Goal: Information Seeking & Learning: Compare options

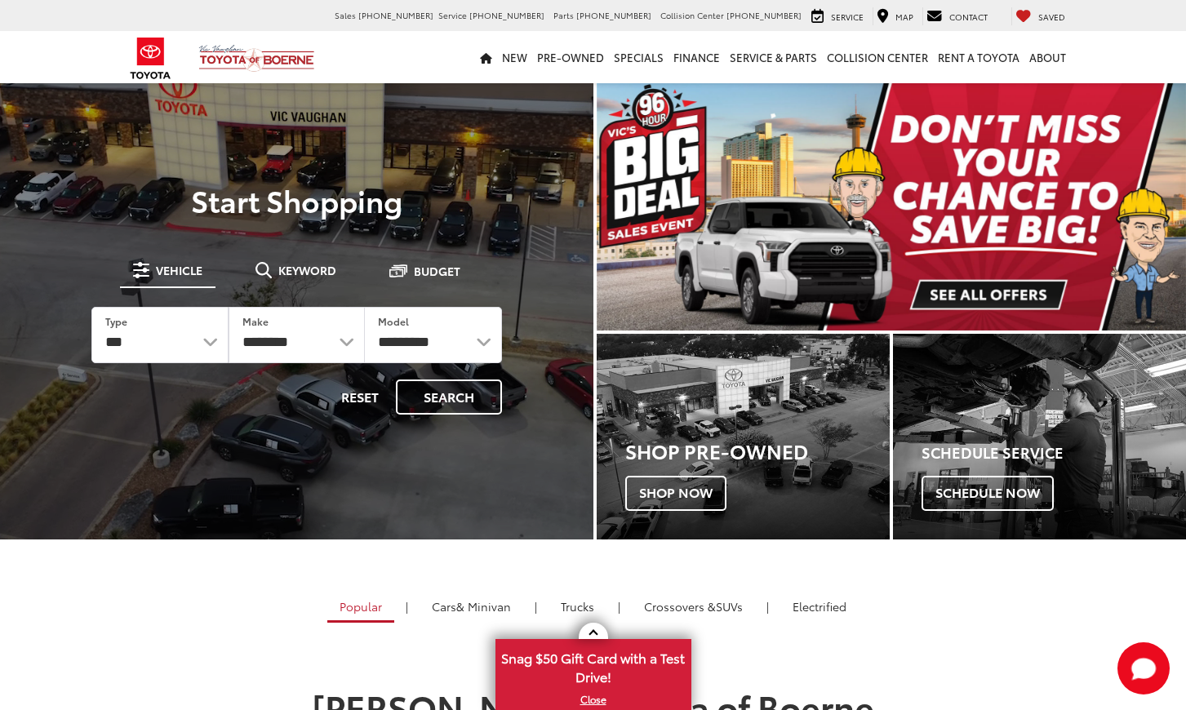
select select "*****"
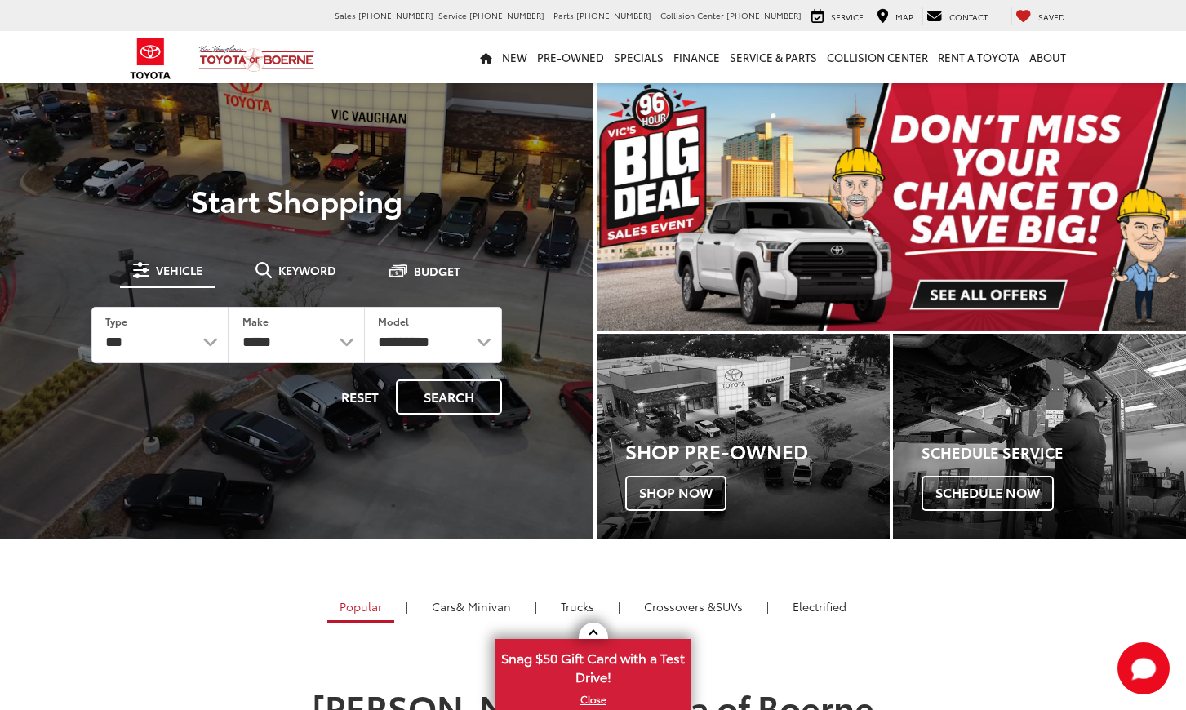
click option "*****" at bounding box center [0, 0] width 0 height 0
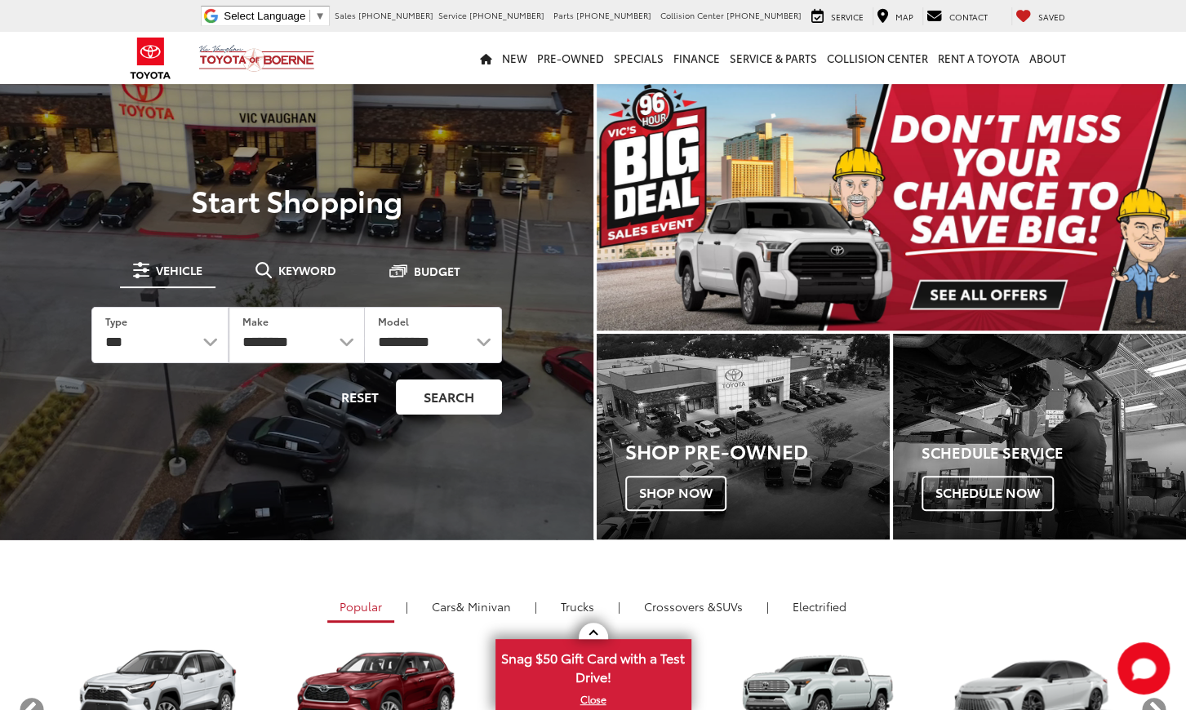
click at [428, 400] on button "Search" at bounding box center [449, 396] width 106 height 35
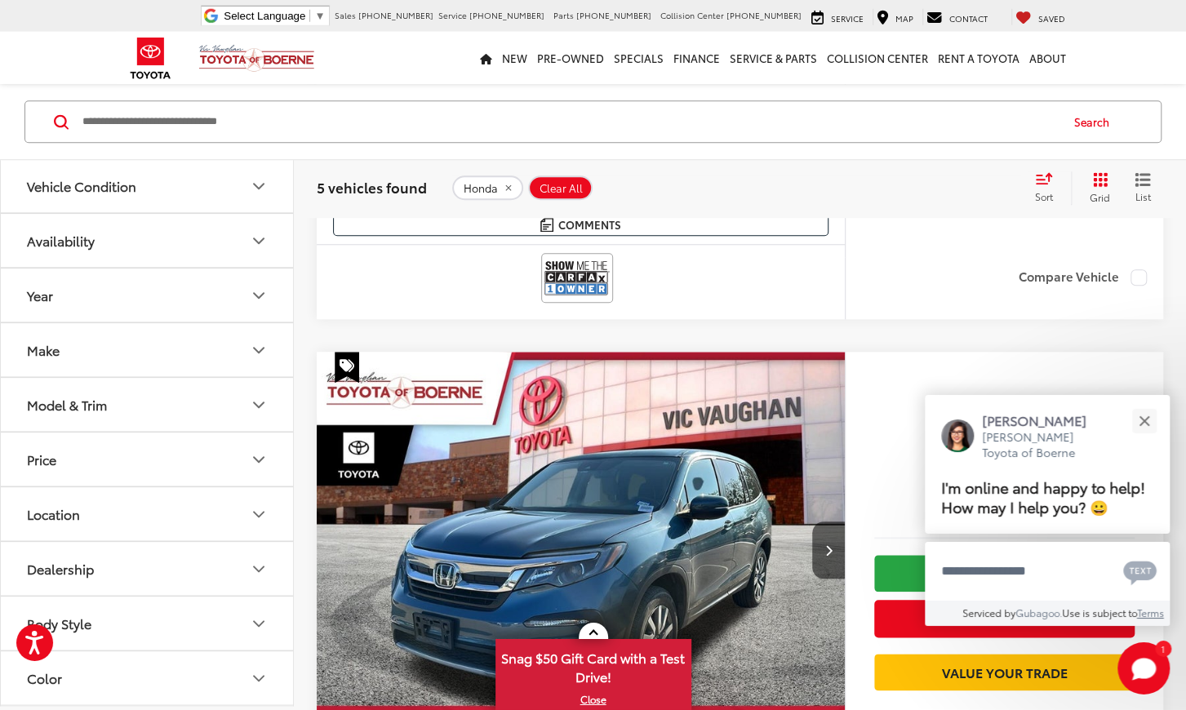
scroll to position [712, 0]
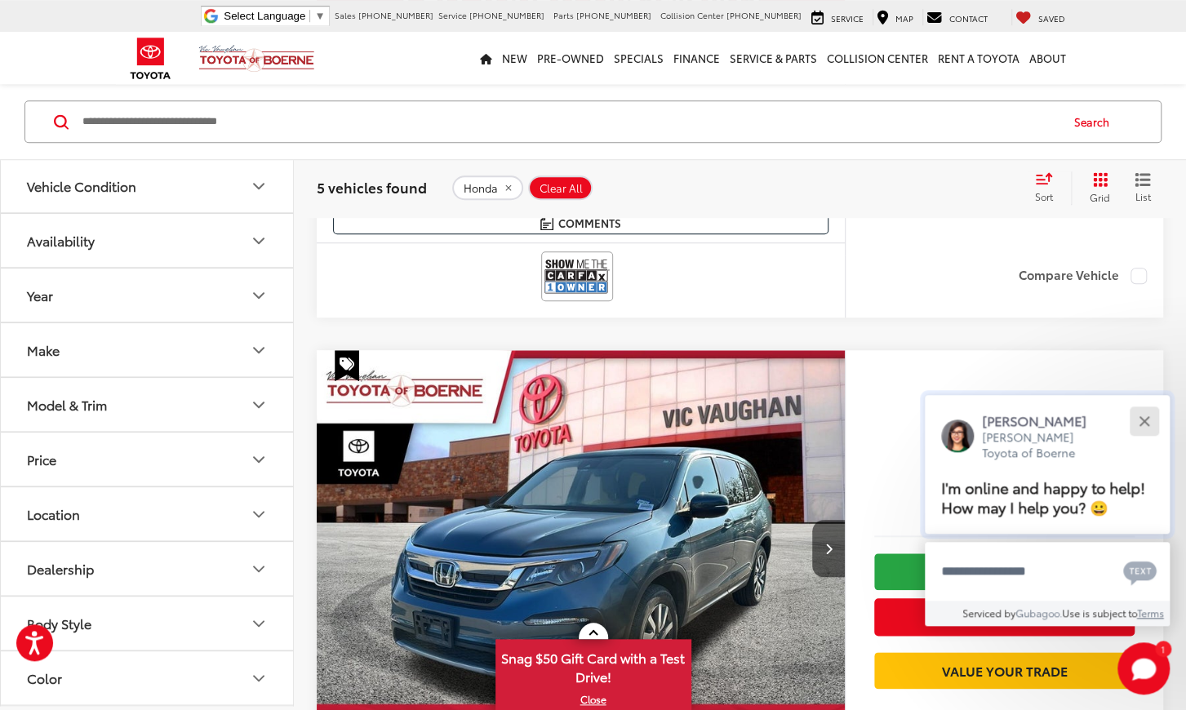
click at [1138, 403] on button "Close" at bounding box center [1143, 420] width 35 height 35
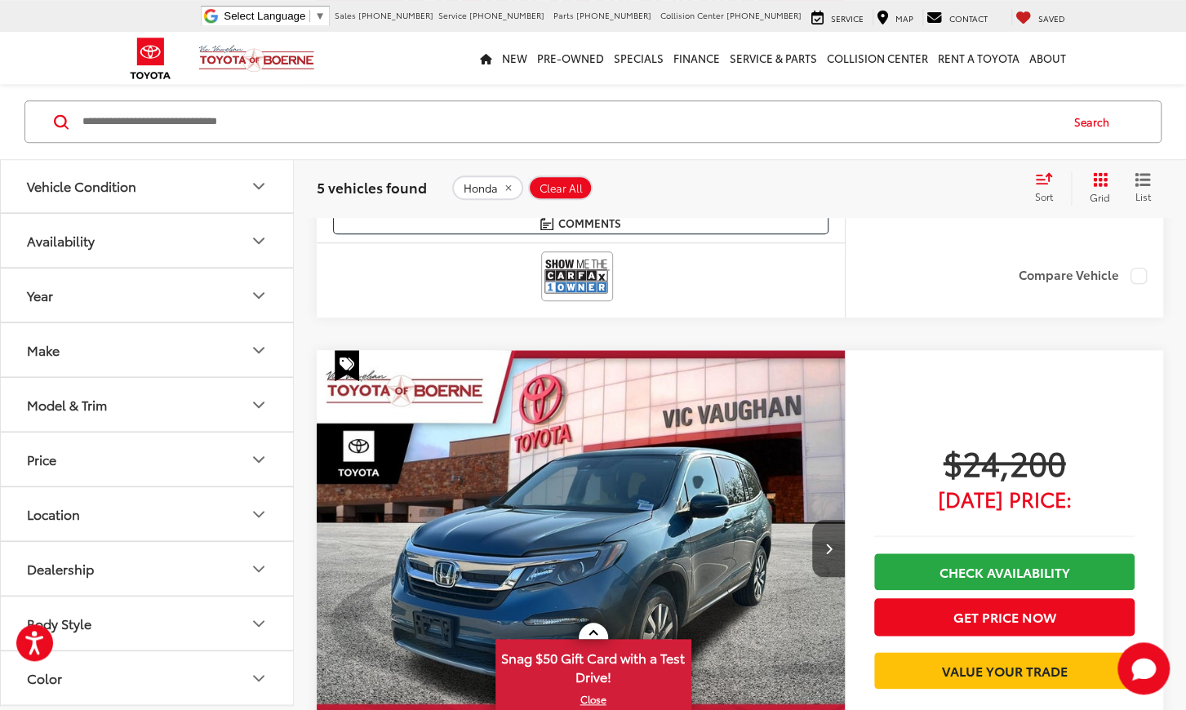
click at [1034, 204] on div "5 vehicles found Honda Clear All + 0 test Sort Price: High to Low Price: Low to…" at bounding box center [740, 187] width 892 height 59
click at [1036, 195] on span "Sort" at bounding box center [1044, 196] width 18 height 14
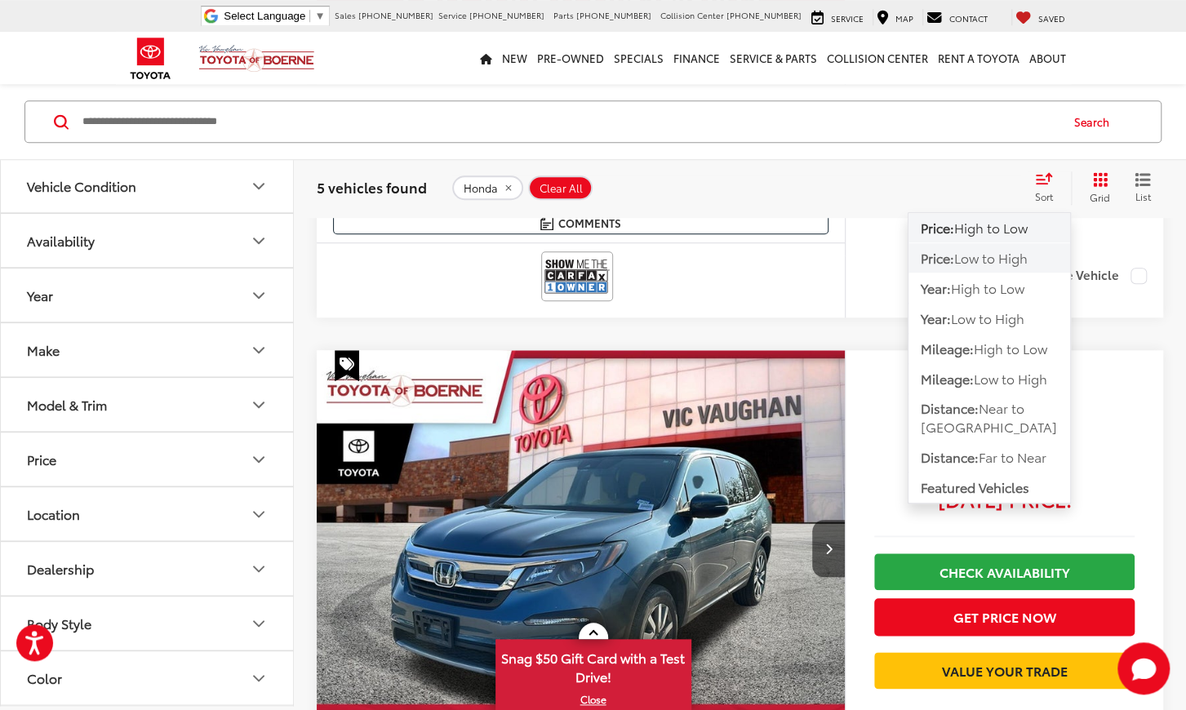
click at [1008, 263] on span "Low to High" at bounding box center [990, 257] width 73 height 19
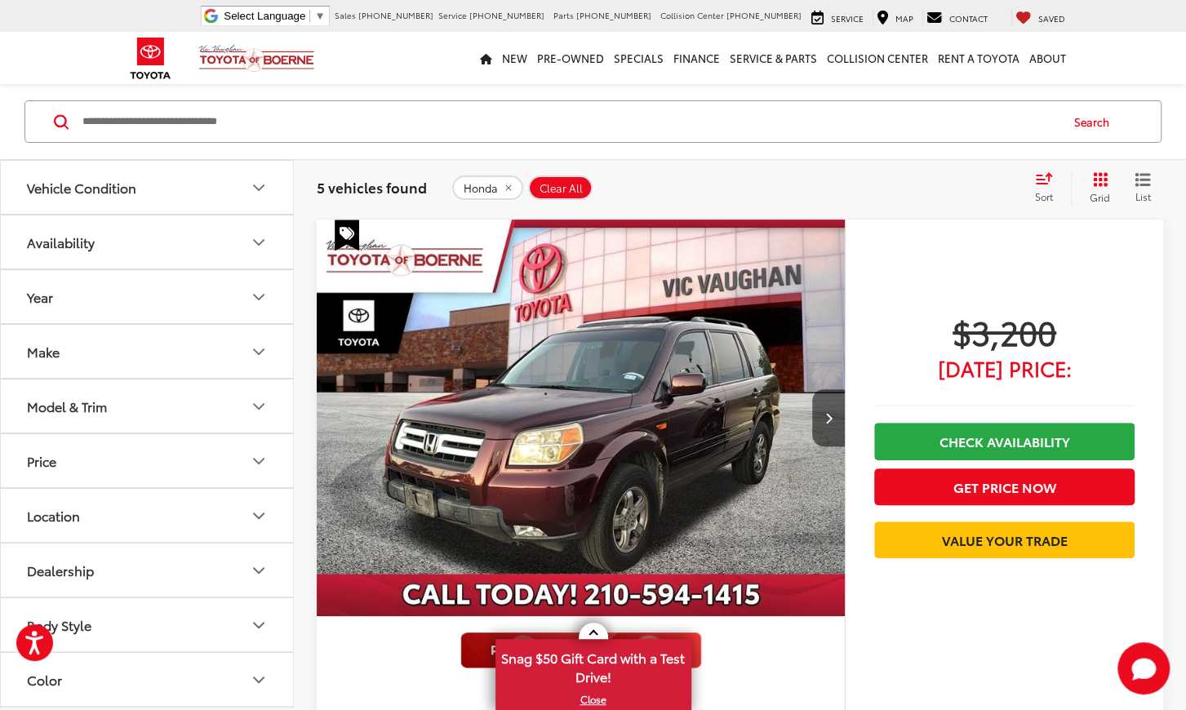
scroll to position [323, 0]
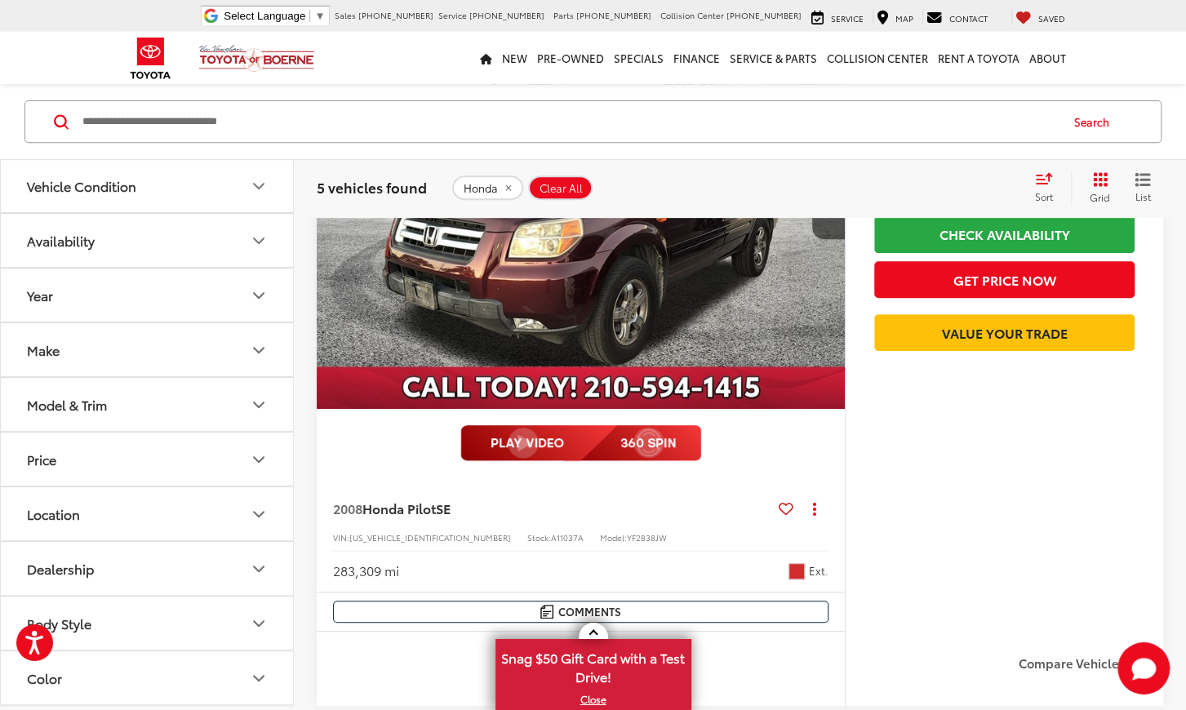
click at [391, 531] on span "5FNYF283X8B008194" at bounding box center [430, 537] width 162 height 12
copy div "5FNYF283X8B008194"
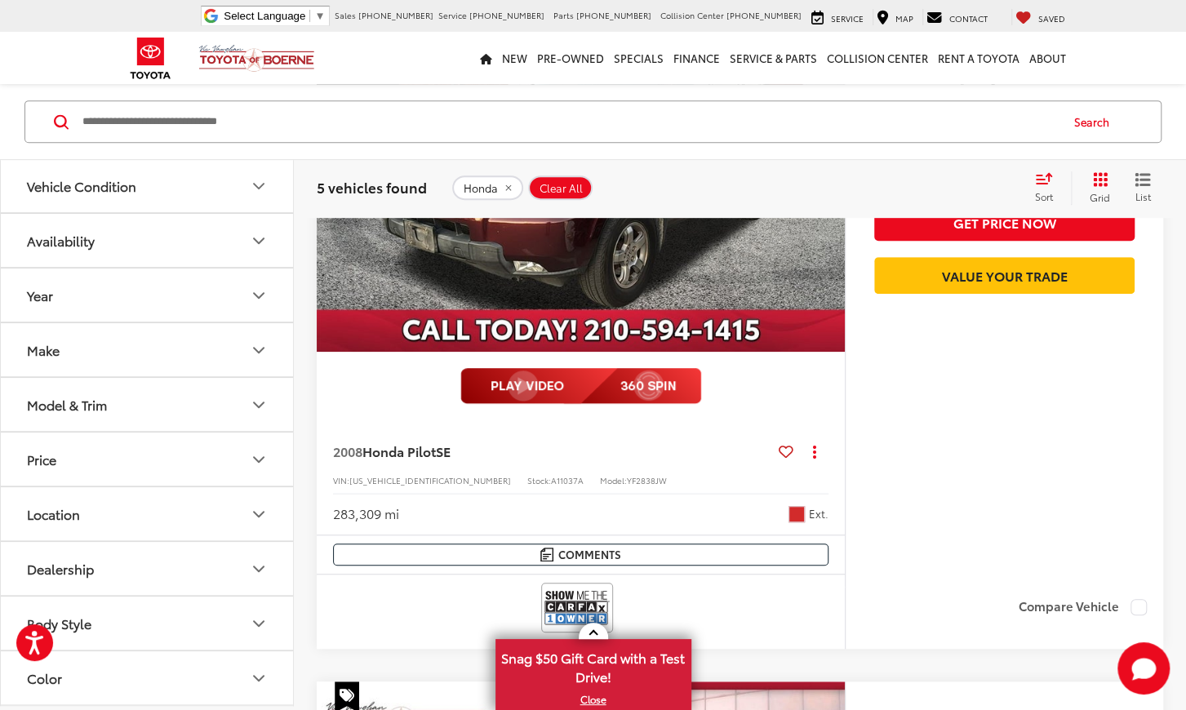
scroll to position [381, 0]
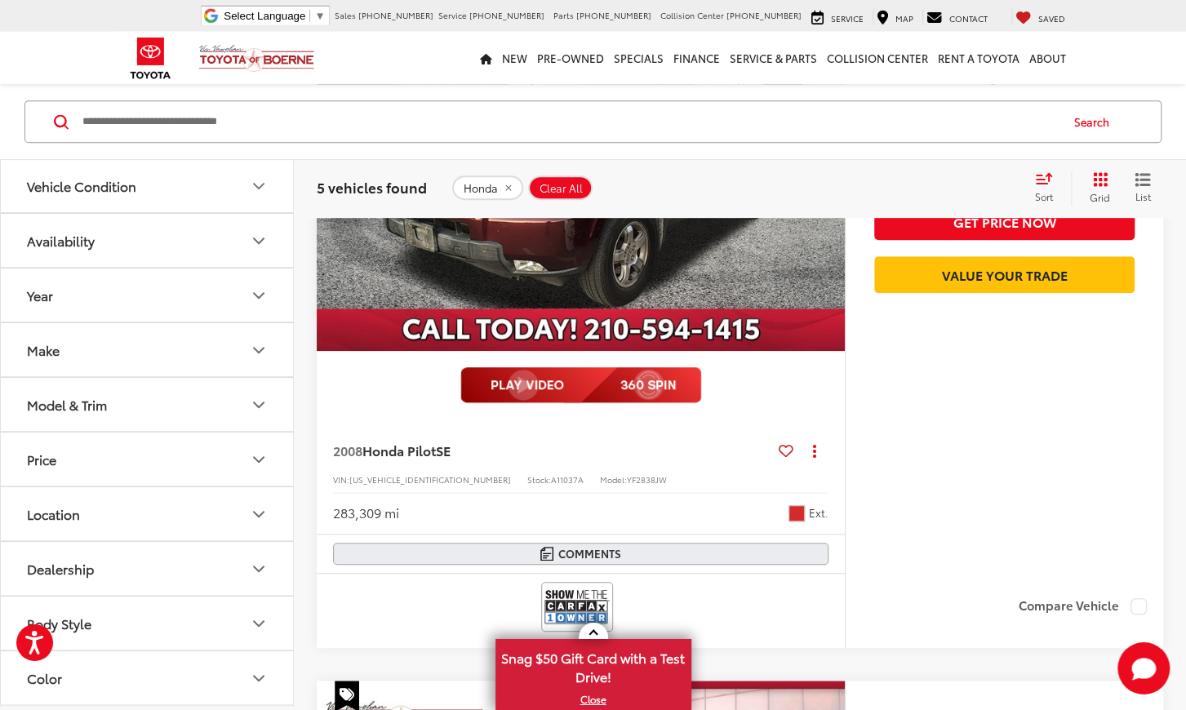
click at [529, 548] on button "Comments" at bounding box center [580, 554] width 495 height 22
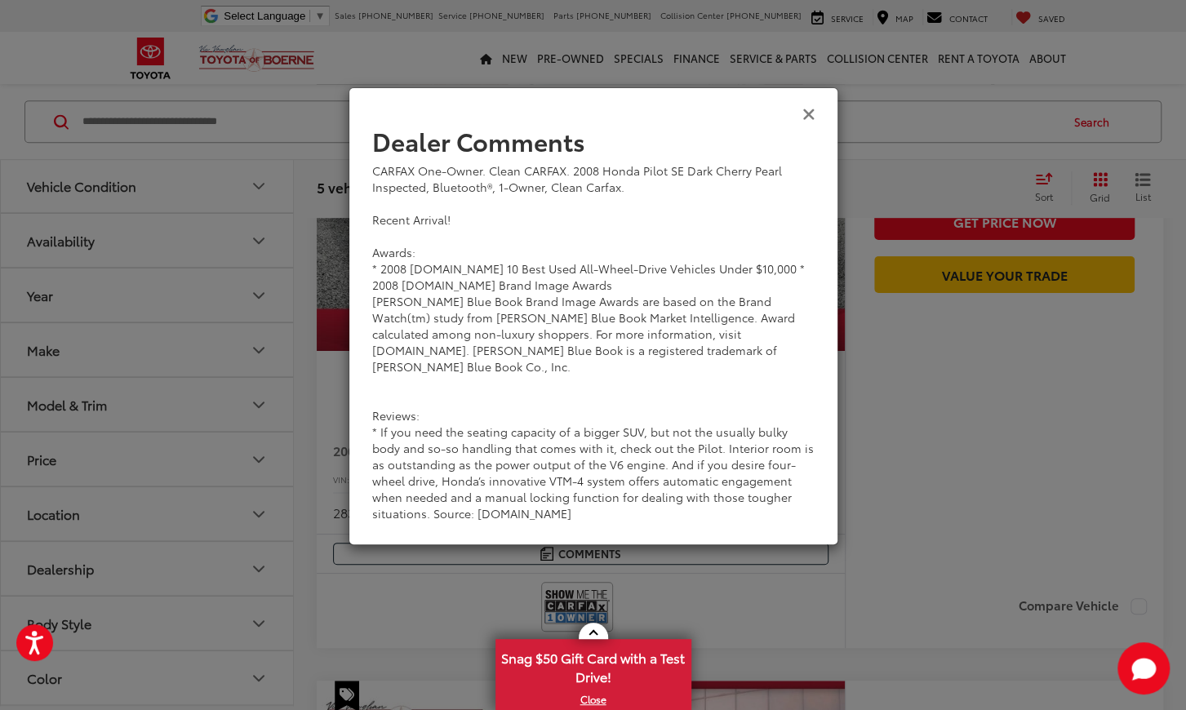
click at [808, 114] on icon "Close" at bounding box center [808, 112] width 13 height 17
